Goal: Find specific page/section: Find specific page/section

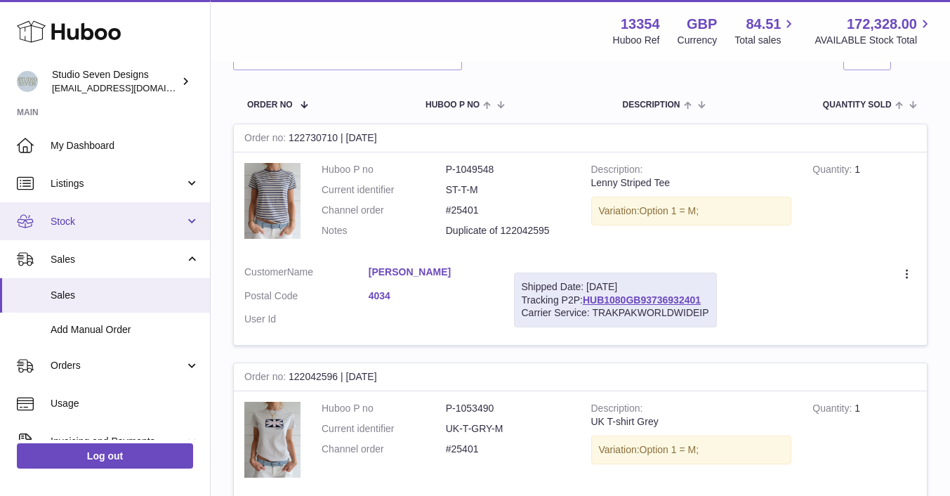
click at [76, 232] on link "Stock" at bounding box center [105, 221] width 210 height 38
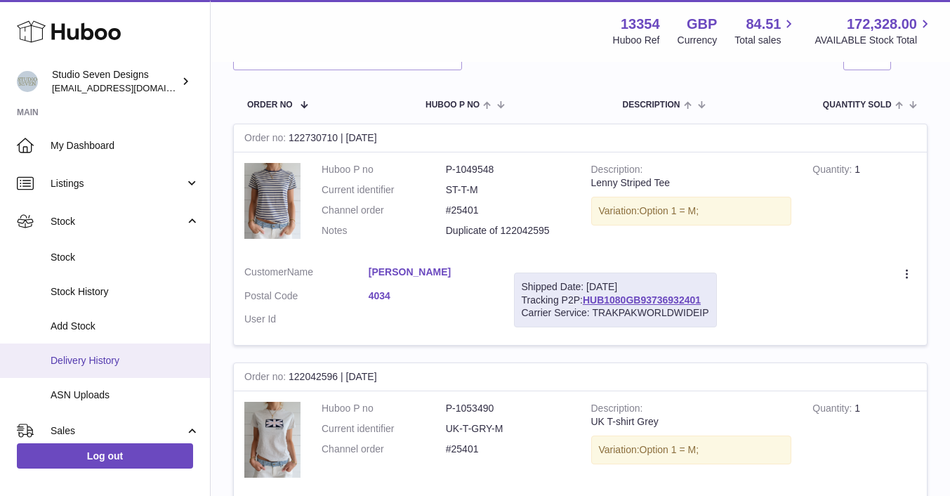
click at [89, 362] on span "Delivery History" at bounding box center [125, 360] width 149 height 13
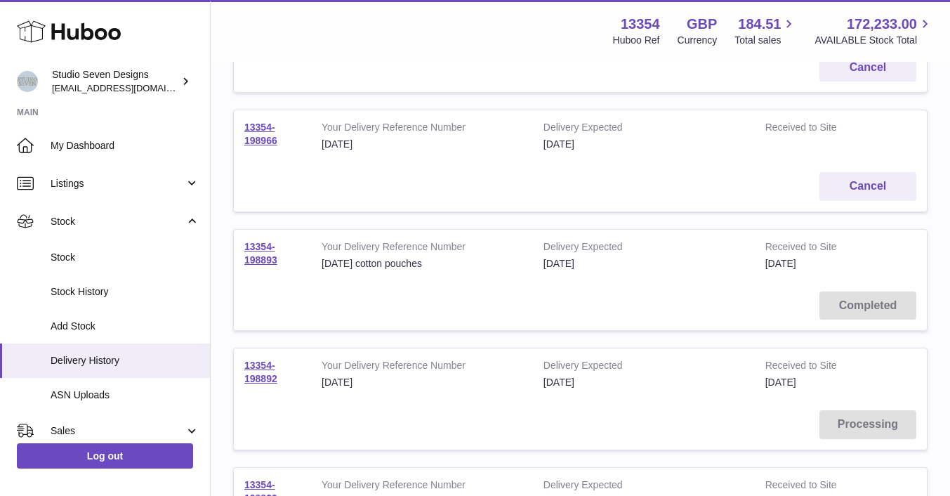
scroll to position [756, 0]
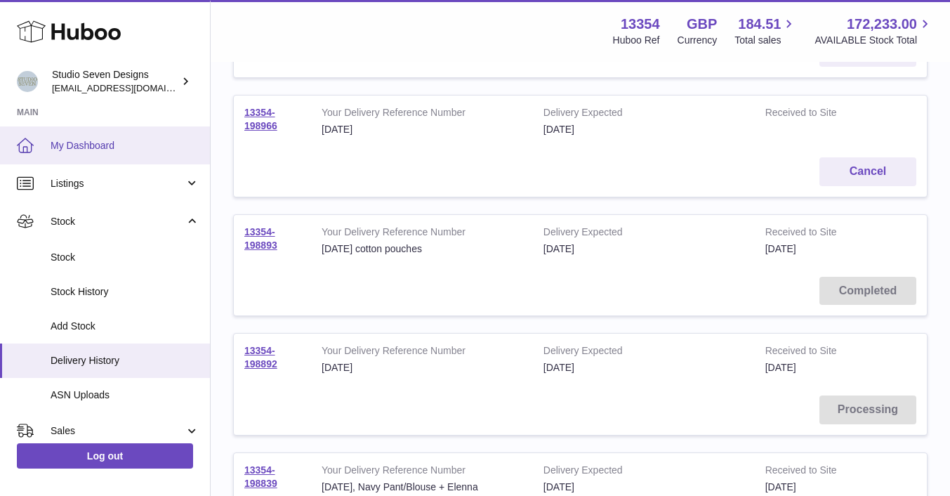
click at [93, 144] on span "My Dashboard" at bounding box center [125, 145] width 149 height 13
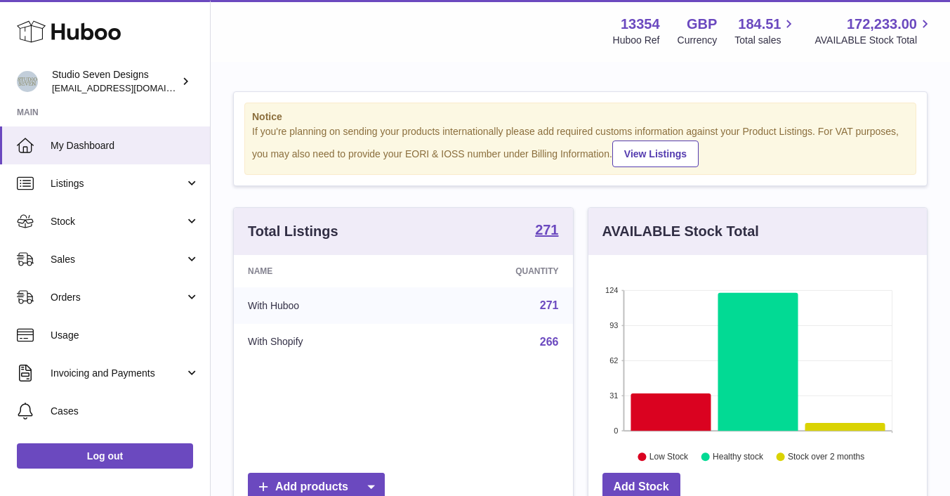
scroll to position [219, 338]
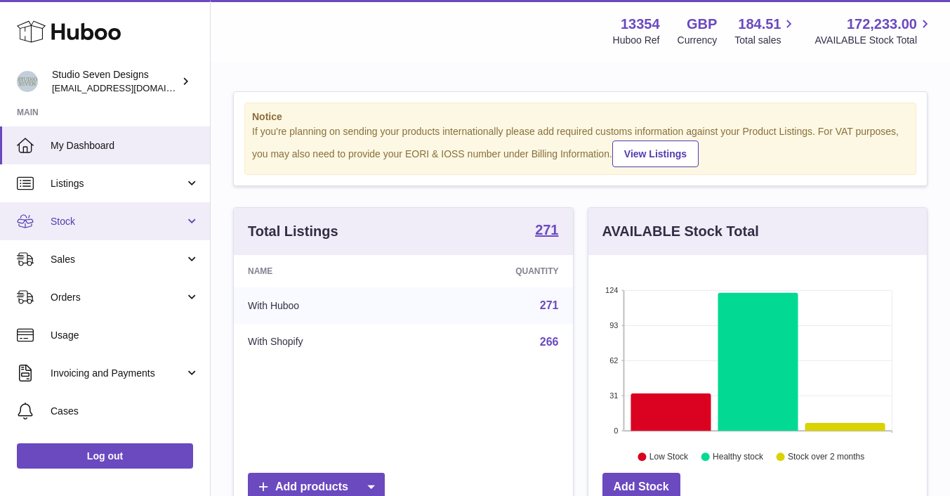
click at [119, 221] on span "Stock" at bounding box center [118, 221] width 134 height 13
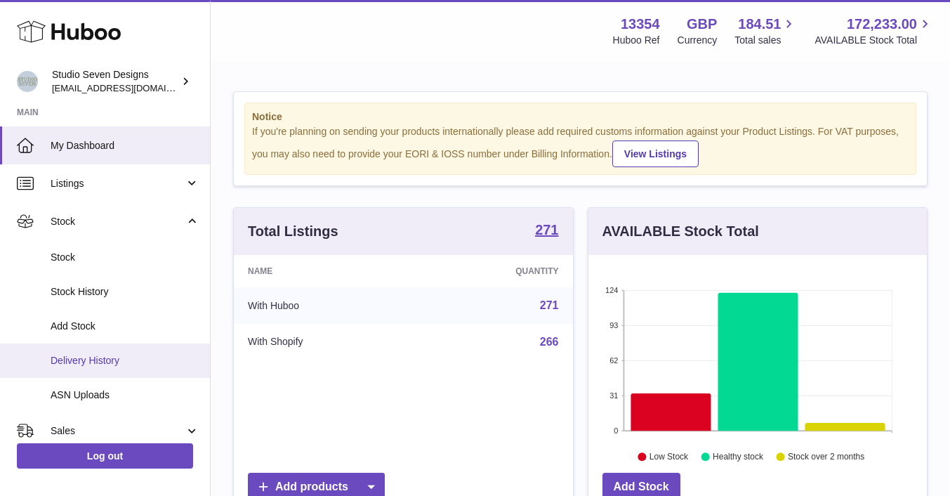
click at [124, 358] on span "Delivery History" at bounding box center [125, 360] width 149 height 13
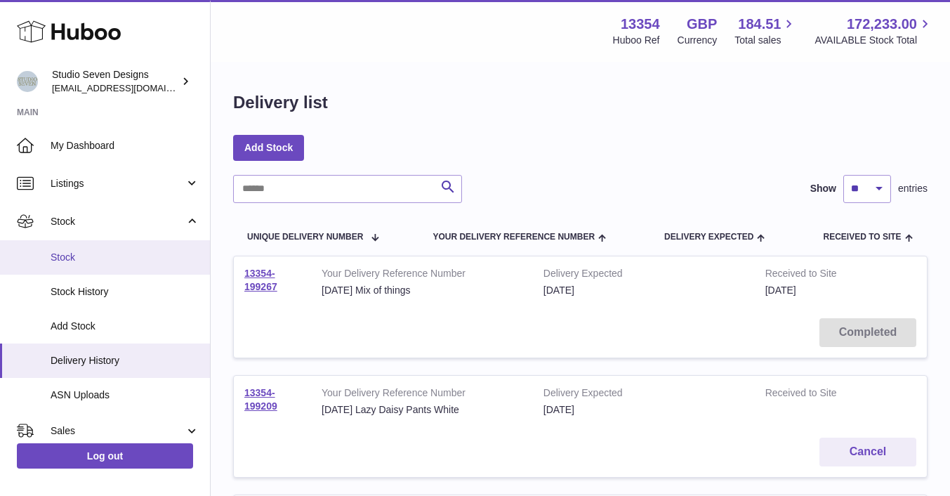
scroll to position [132, 0]
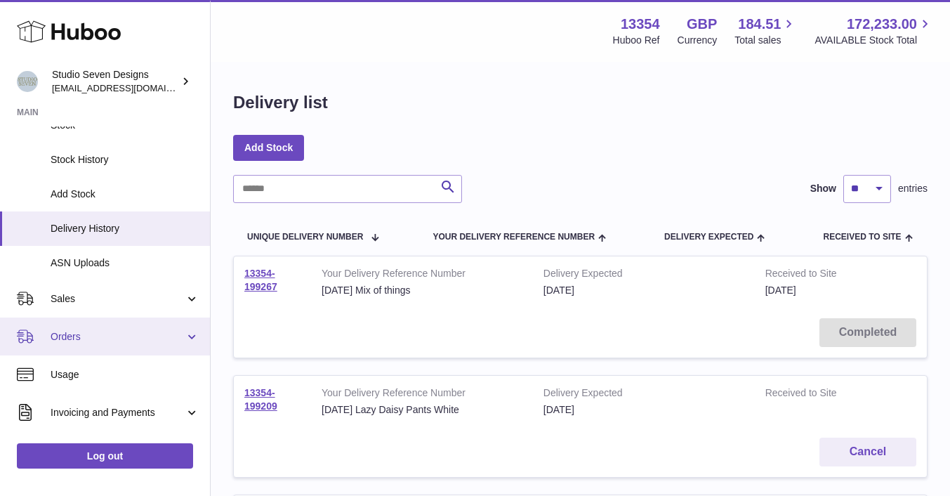
click at [75, 336] on span "Orders" at bounding box center [118, 336] width 134 height 13
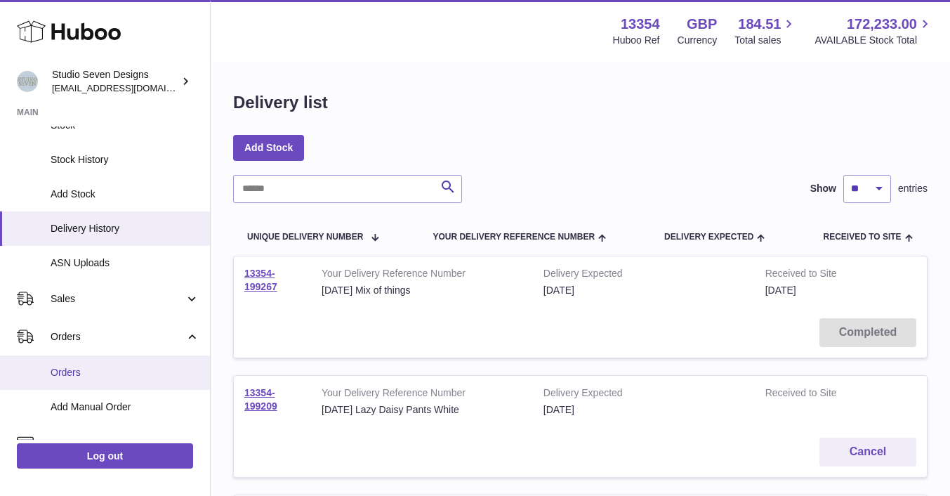
click at [68, 374] on span "Orders" at bounding box center [125, 372] width 149 height 13
